Goal: Task Accomplishment & Management: Manage account settings

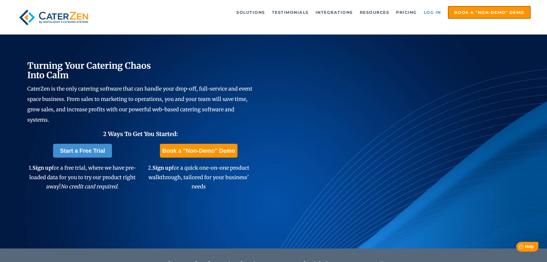
click at [438, 12] on link "Log in" at bounding box center [432, 12] width 23 height 11
click at [431, 13] on link "Log in" at bounding box center [432, 12] width 23 height 11
click at [432, 14] on link "Log in" at bounding box center [432, 12] width 23 height 11
click at [435, 10] on link "Log in" at bounding box center [432, 12] width 23 height 11
